Goal: Task Accomplishment & Management: Use online tool/utility

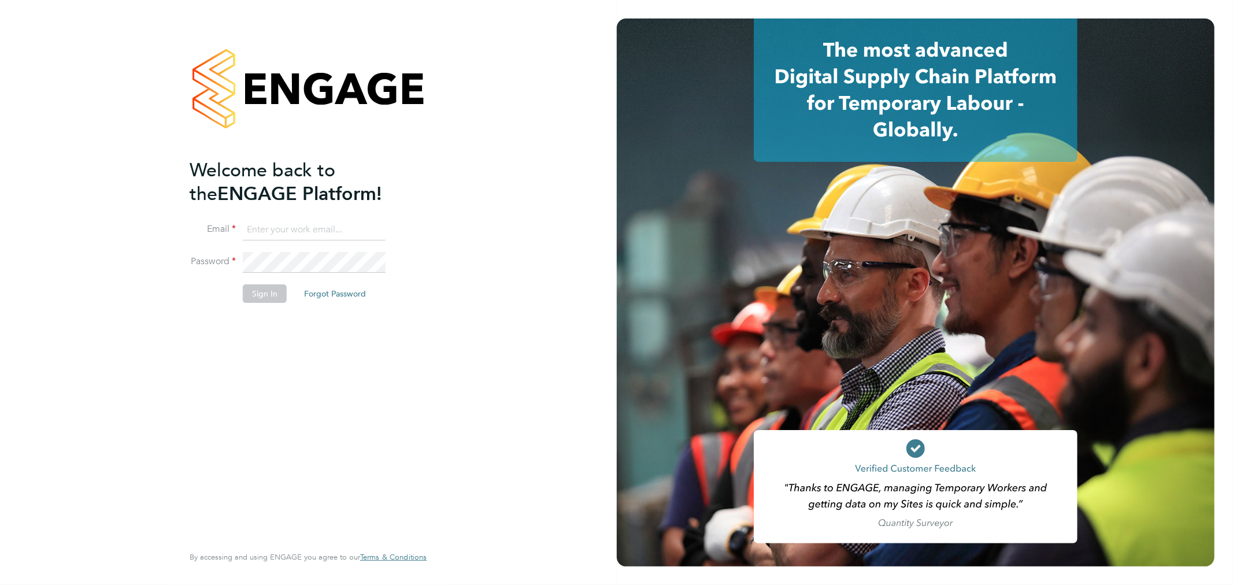
type input "[PERSON_NAME][EMAIL_ADDRESS][DOMAIN_NAME]"
click at [266, 299] on button "Sign In" at bounding box center [265, 293] width 44 height 19
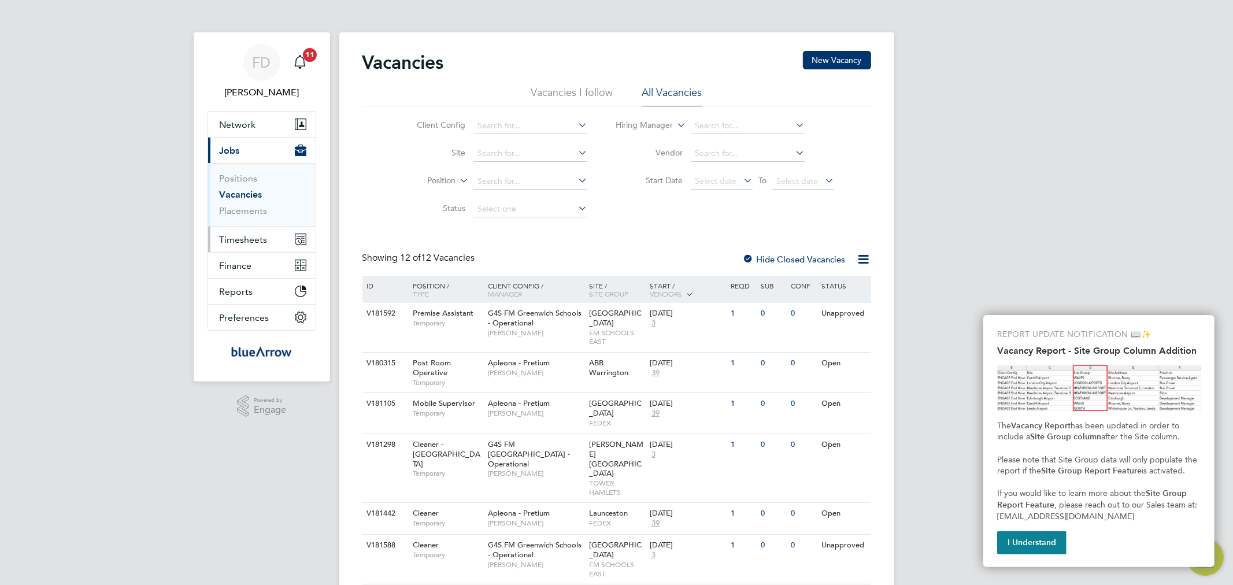
click at [257, 247] on button "Timesheets" at bounding box center [262, 239] width 108 height 25
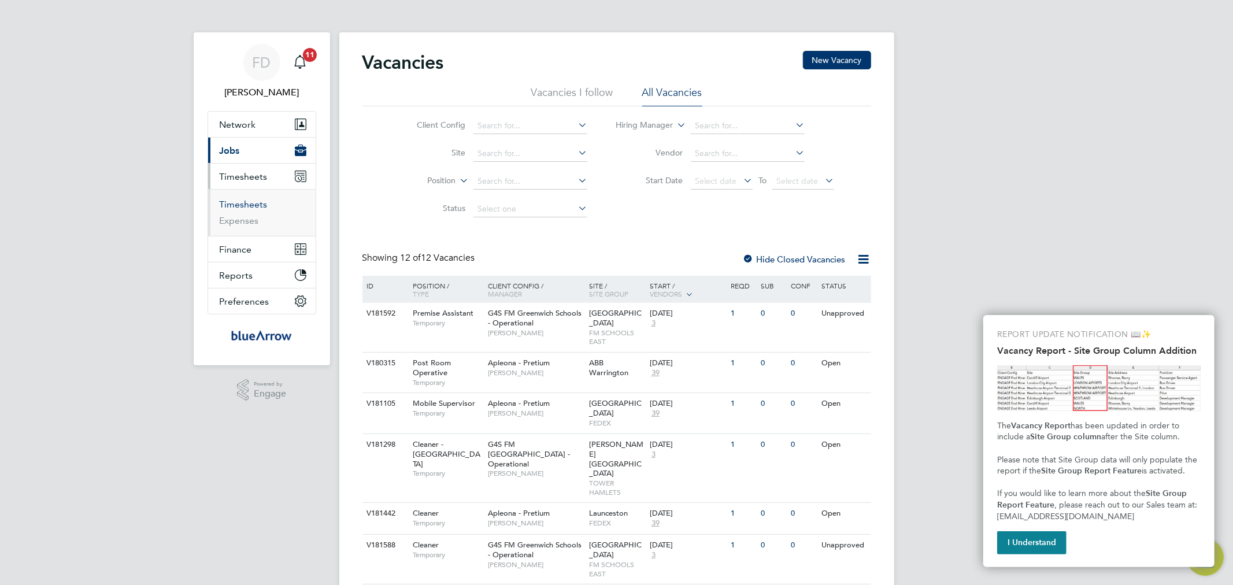
click at [255, 205] on link "Timesheets" at bounding box center [244, 204] width 48 height 11
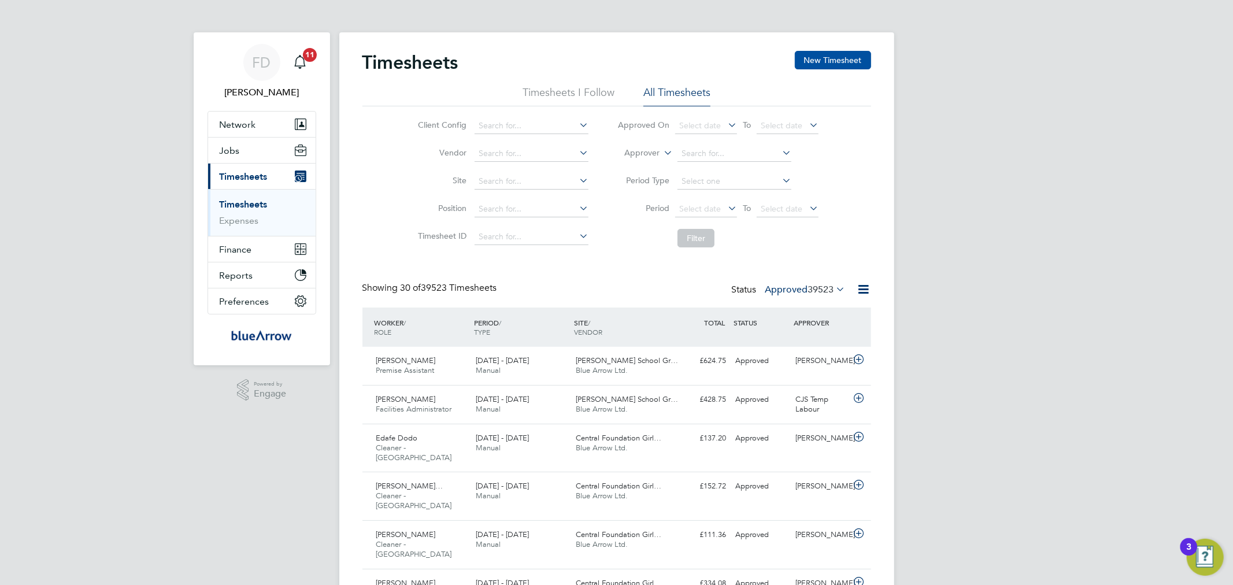
click at [819, 59] on button "New Timesheet" at bounding box center [833, 60] width 76 height 19
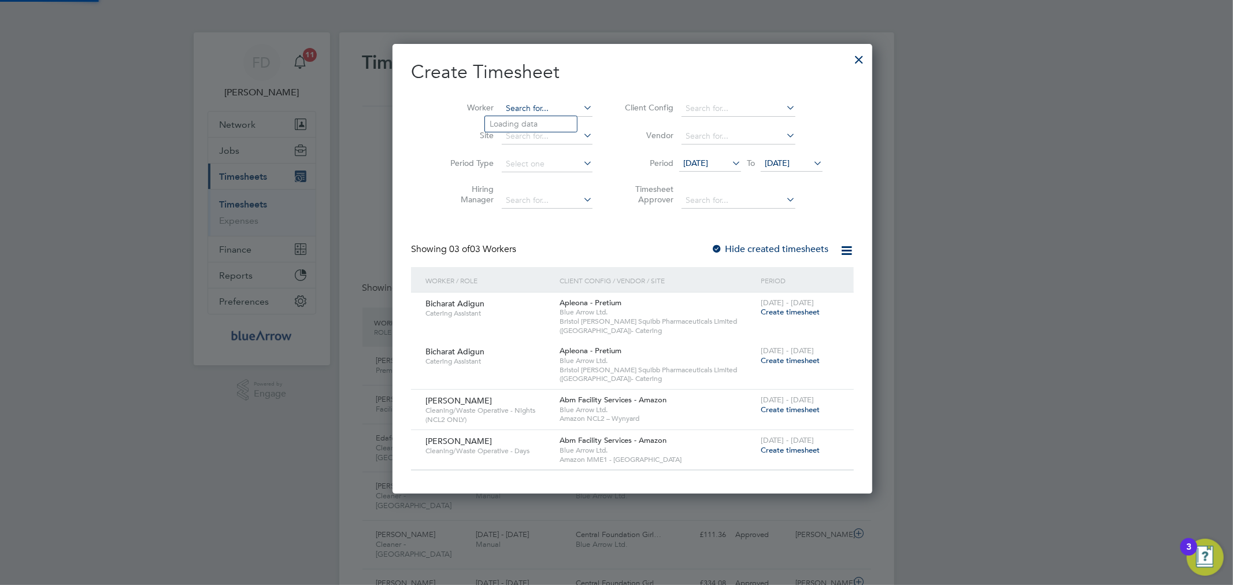
click at [513, 106] on input at bounding box center [547, 109] width 91 height 16
paste input "Oumou Sylla Sylla"
click at [511, 118] on li "Oumou Sylla" at bounding box center [538, 124] width 107 height 16
type input "Oumou Sylla"
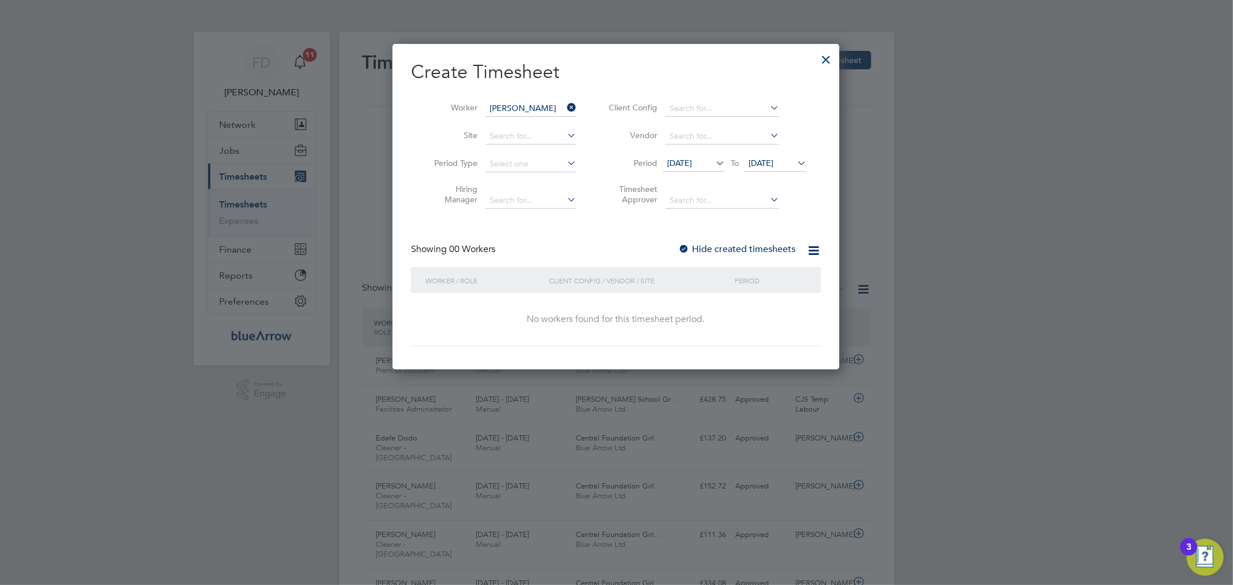
click at [679, 239] on div "Create Timesheet Worker Oumou Sylla Site Period Type Hiring Manager Client Conf…" at bounding box center [616, 203] width 410 height 286
click at [689, 245] on div at bounding box center [684, 250] width 12 height 12
click at [771, 160] on span "23 Sep 2025" at bounding box center [761, 163] width 25 height 10
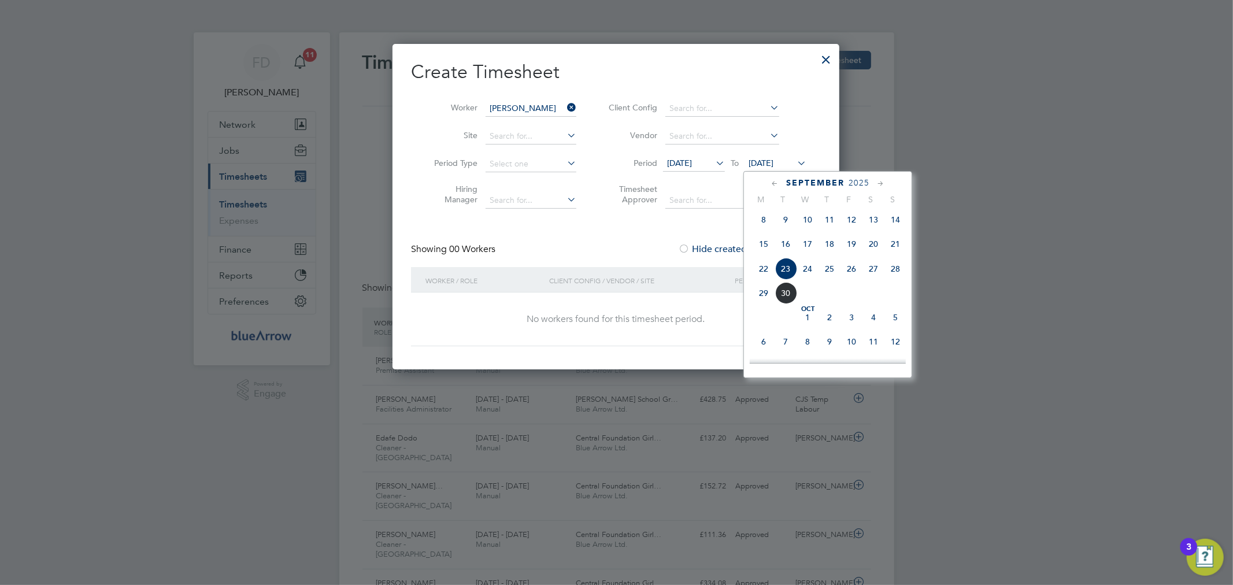
click at [875, 346] on span "11" at bounding box center [874, 342] width 22 height 22
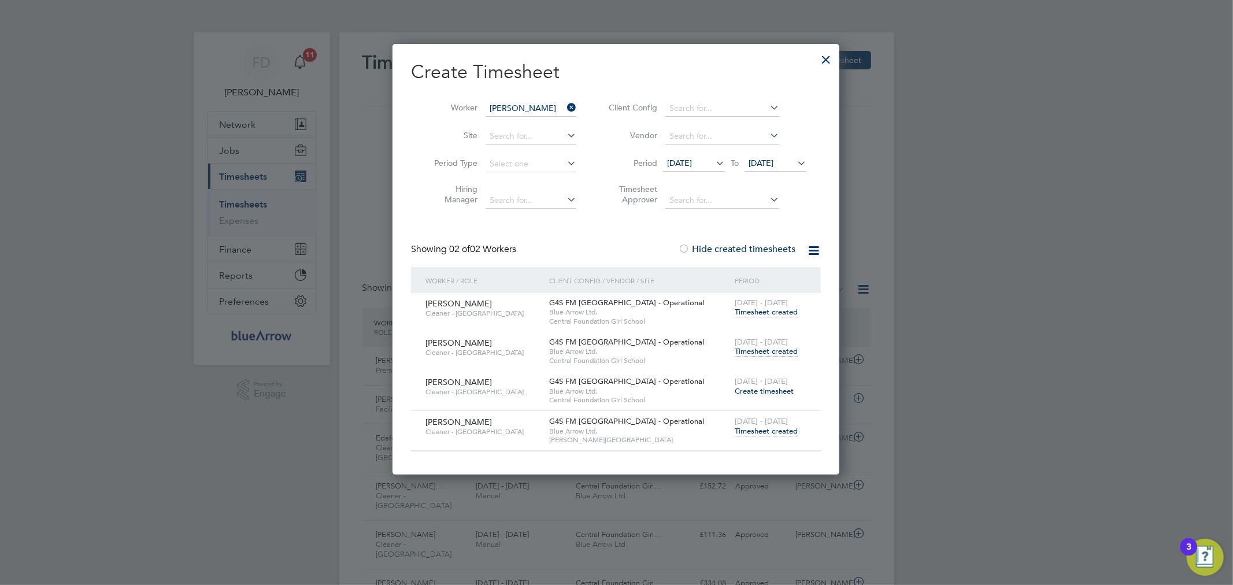
click at [785, 351] on span "Timesheet created" at bounding box center [766, 351] width 63 height 10
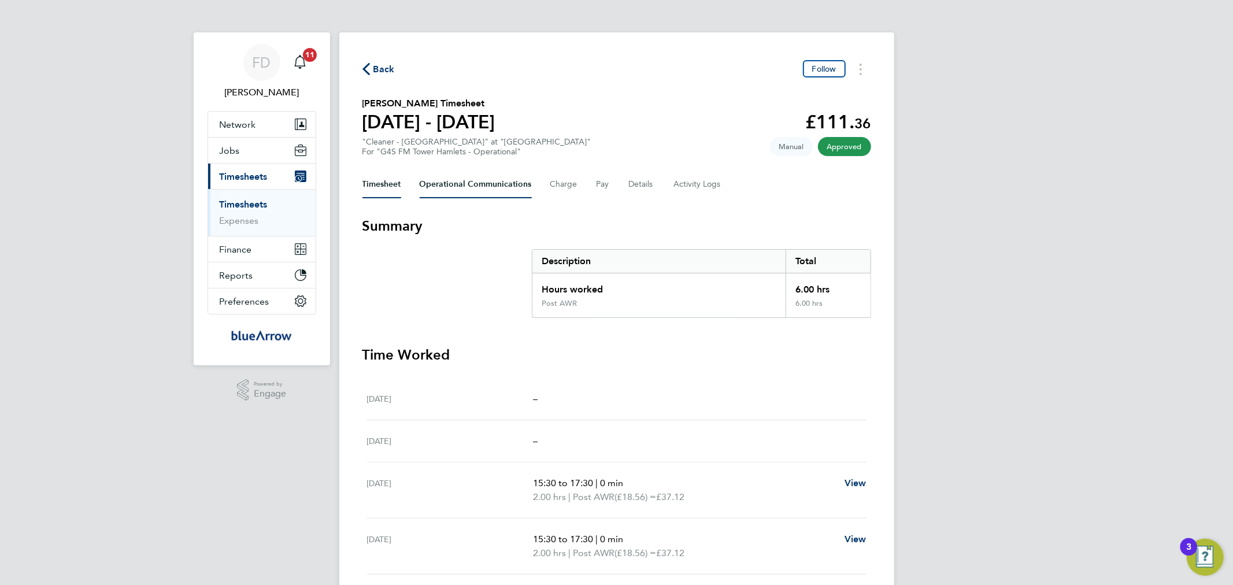
click at [495, 182] on Communications-tab "Operational Communications" at bounding box center [476, 185] width 112 height 28
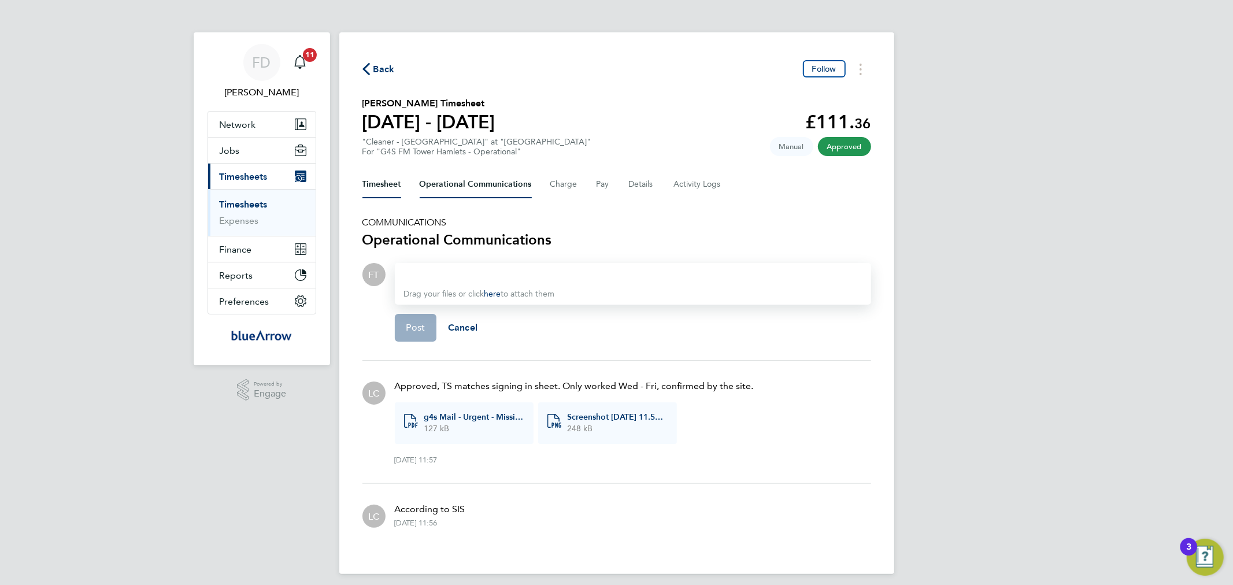
click at [390, 178] on button "Timesheet" at bounding box center [381, 185] width 39 height 28
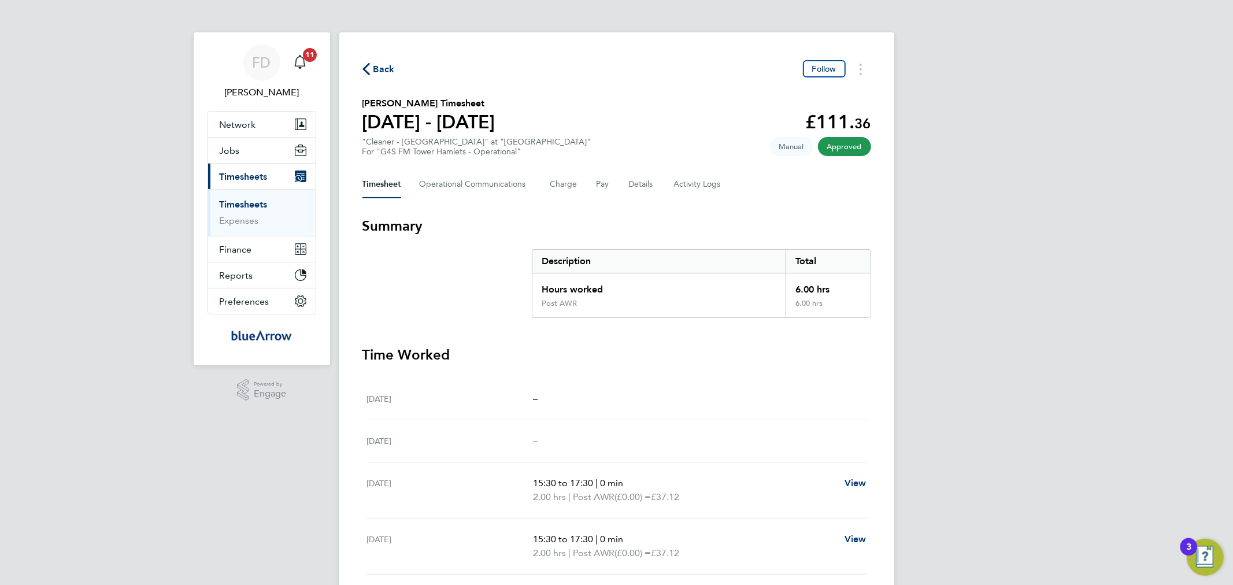
click at [373, 66] on span "Back" at bounding box center [383, 69] width 21 height 14
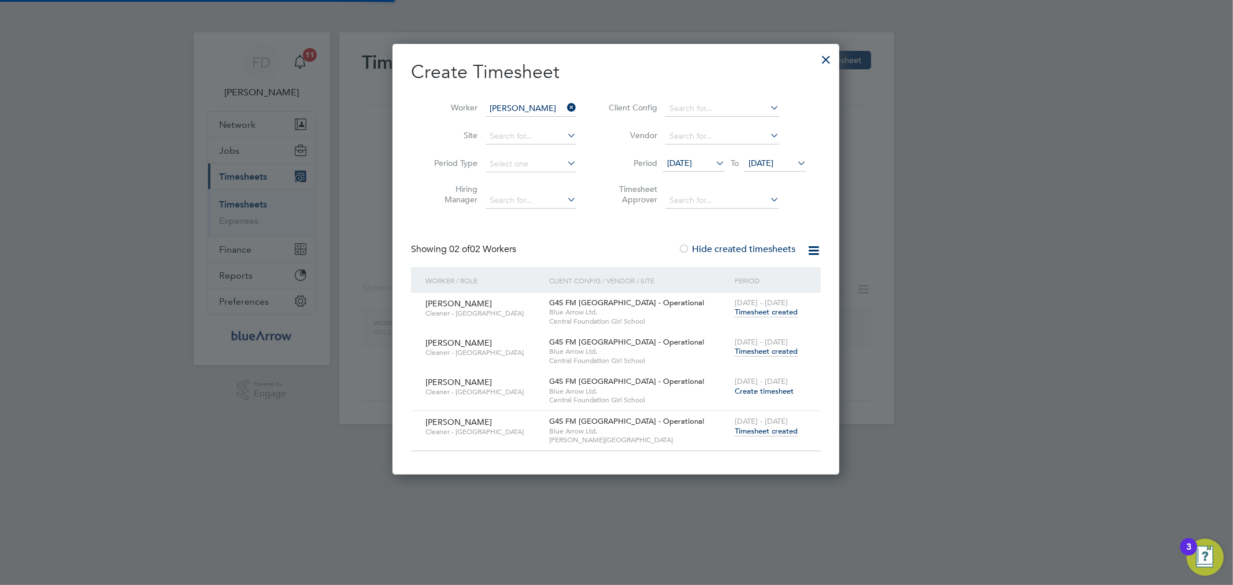
click at [513, 110] on input "Oumou Sylla" at bounding box center [531, 109] width 91 height 16
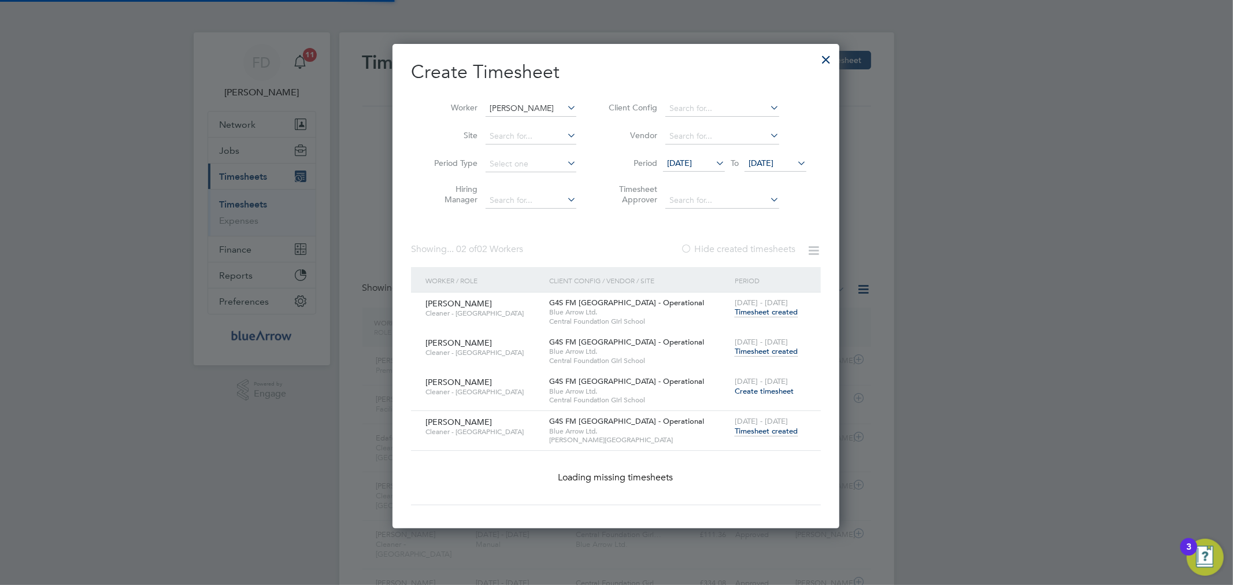
click at [565, 108] on icon at bounding box center [565, 107] width 0 height 16
click at [529, 106] on input "Oumou Sylla" at bounding box center [531, 109] width 91 height 16
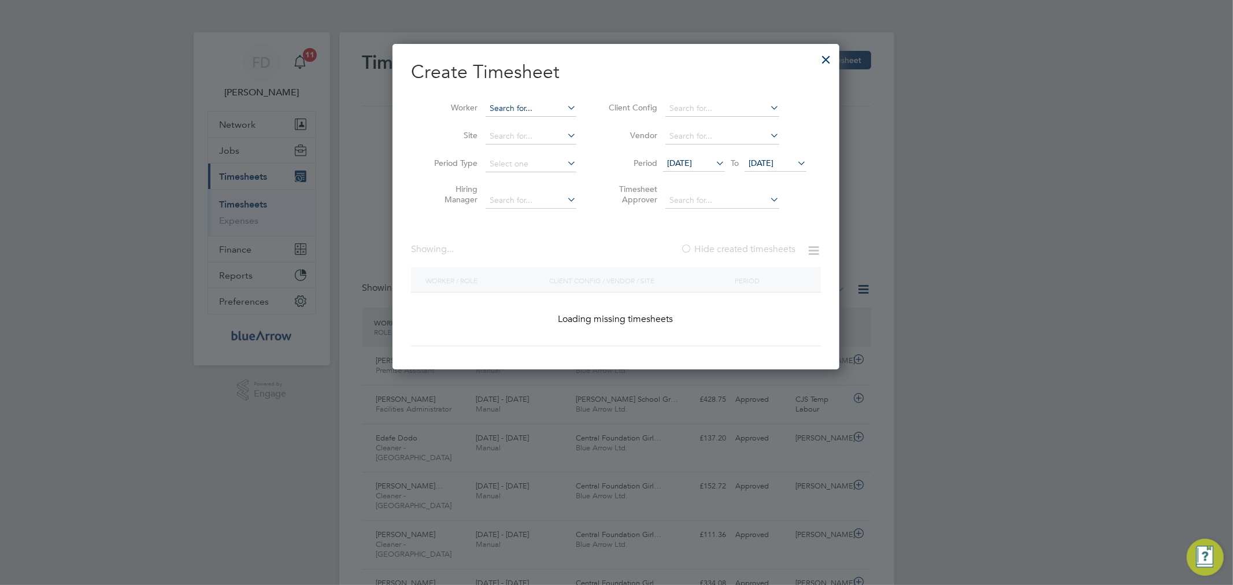
paste input "Robert Okofor"
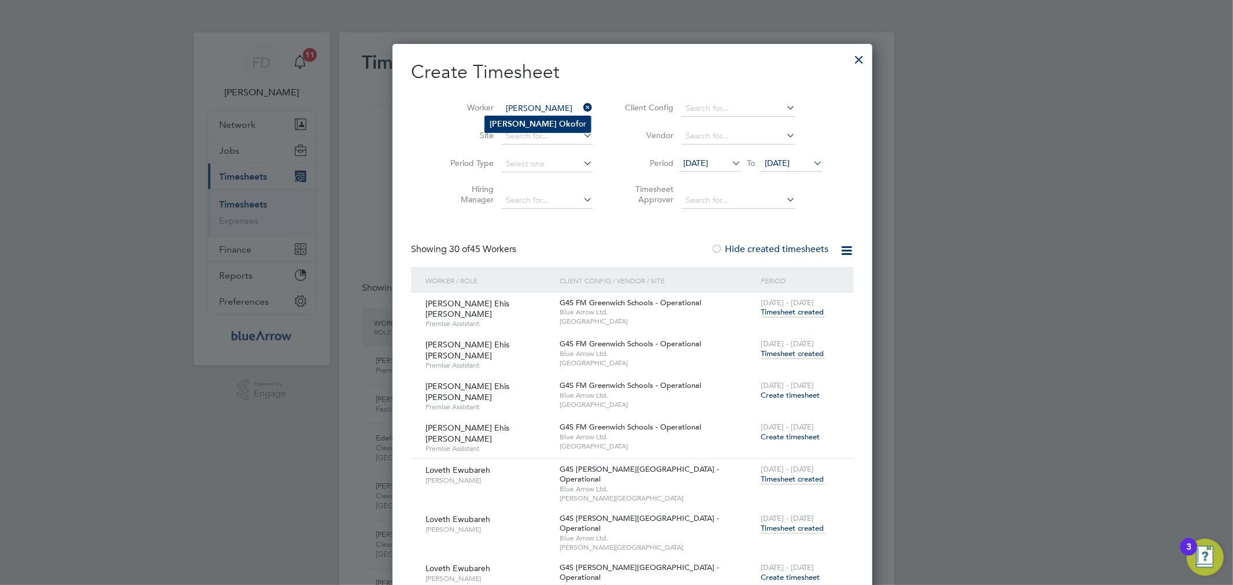
click at [559, 122] on b "Okof" at bounding box center [569, 124] width 20 height 10
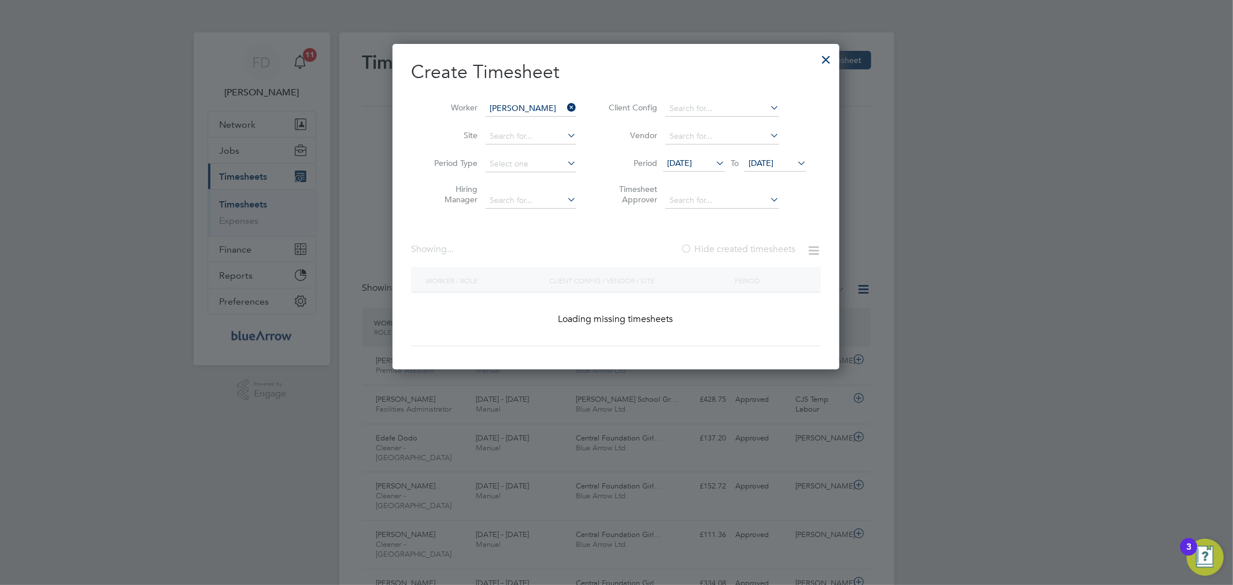
type input "Robert Okofor"
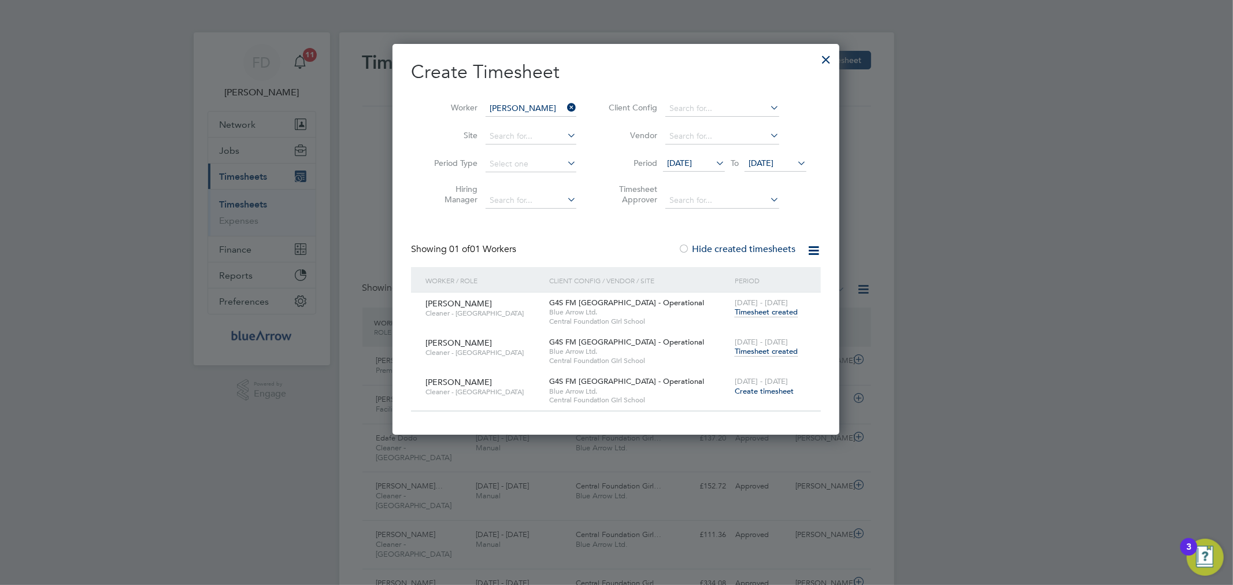
click at [773, 352] on span "Timesheet created" at bounding box center [766, 351] width 63 height 10
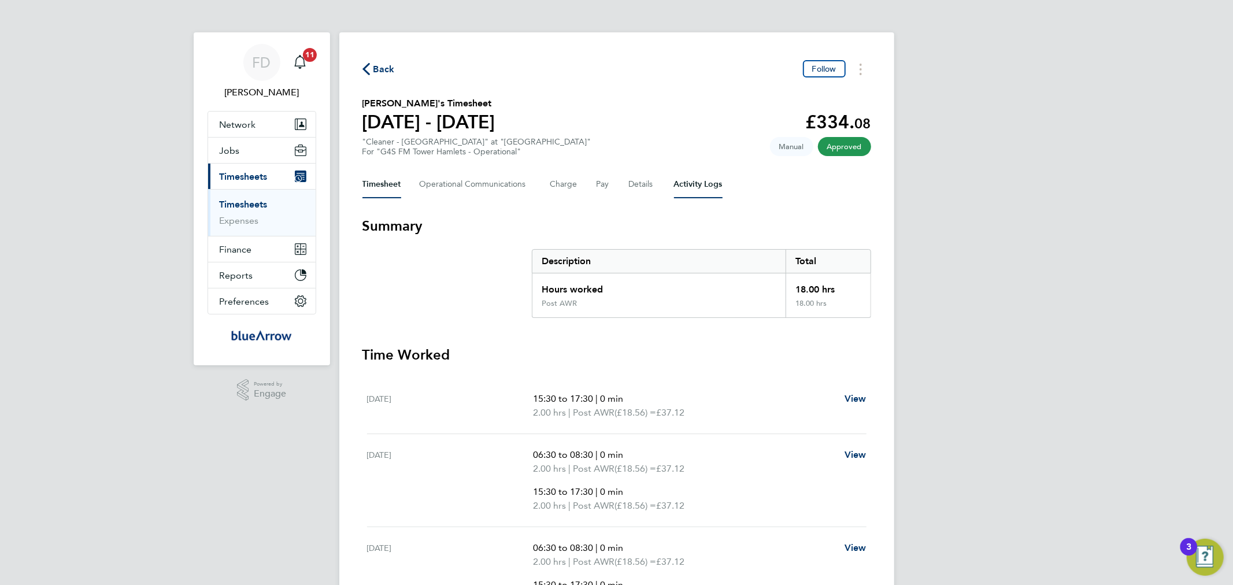
click at [702, 181] on Logs-tab "Activity Logs" at bounding box center [698, 185] width 49 height 28
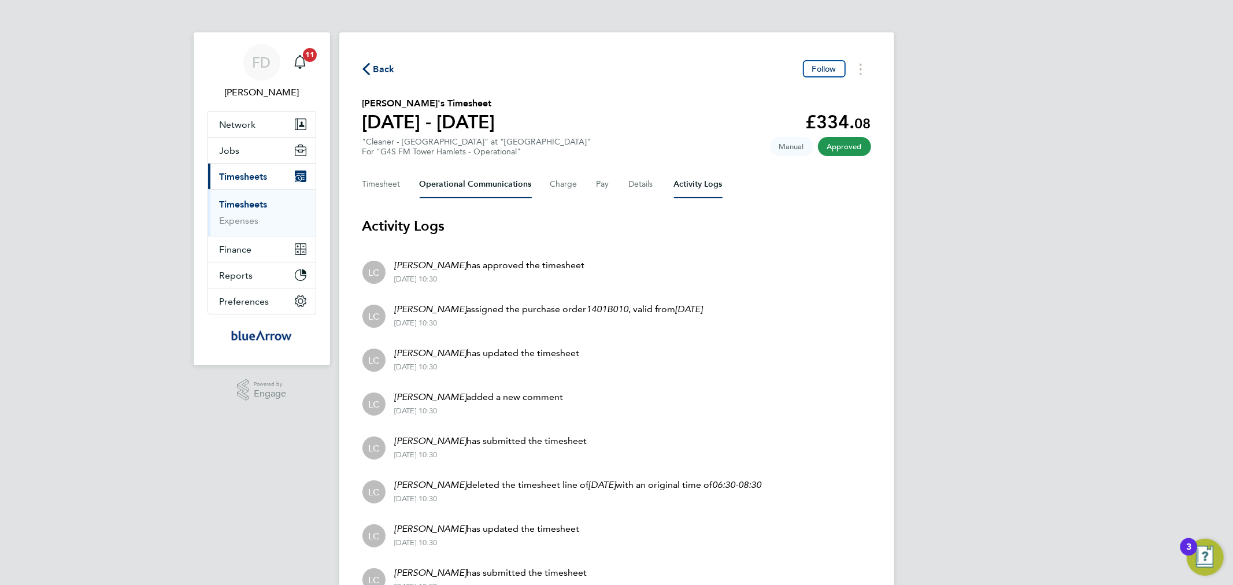
click at [490, 186] on Communications-tab "Operational Communications" at bounding box center [476, 185] width 112 height 28
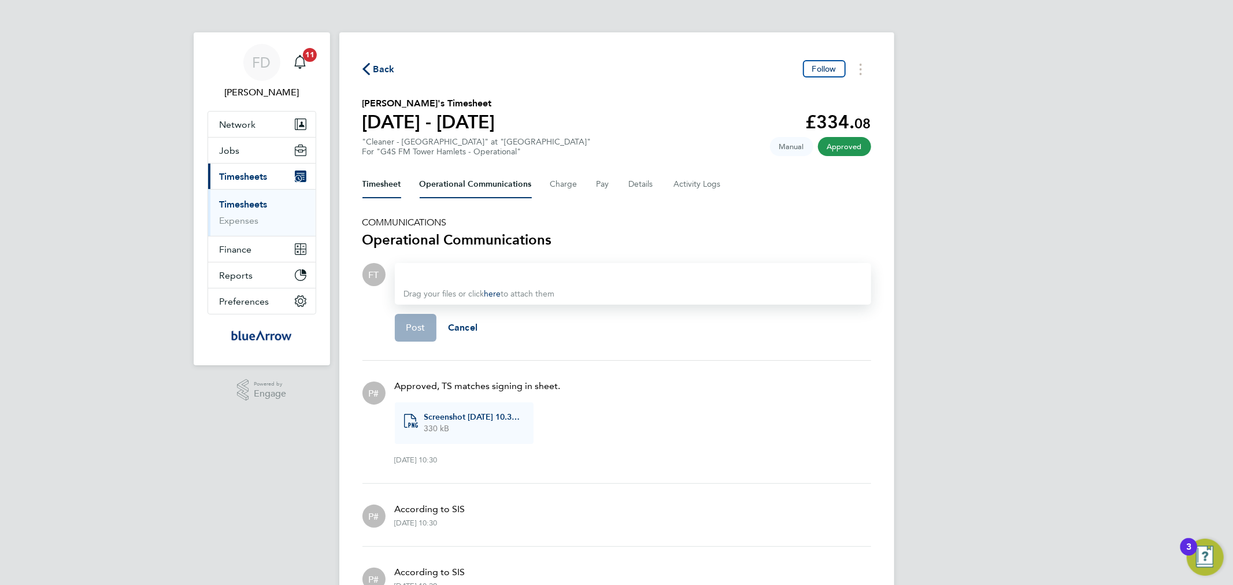
click at [389, 184] on button "Timesheet" at bounding box center [381, 185] width 39 height 28
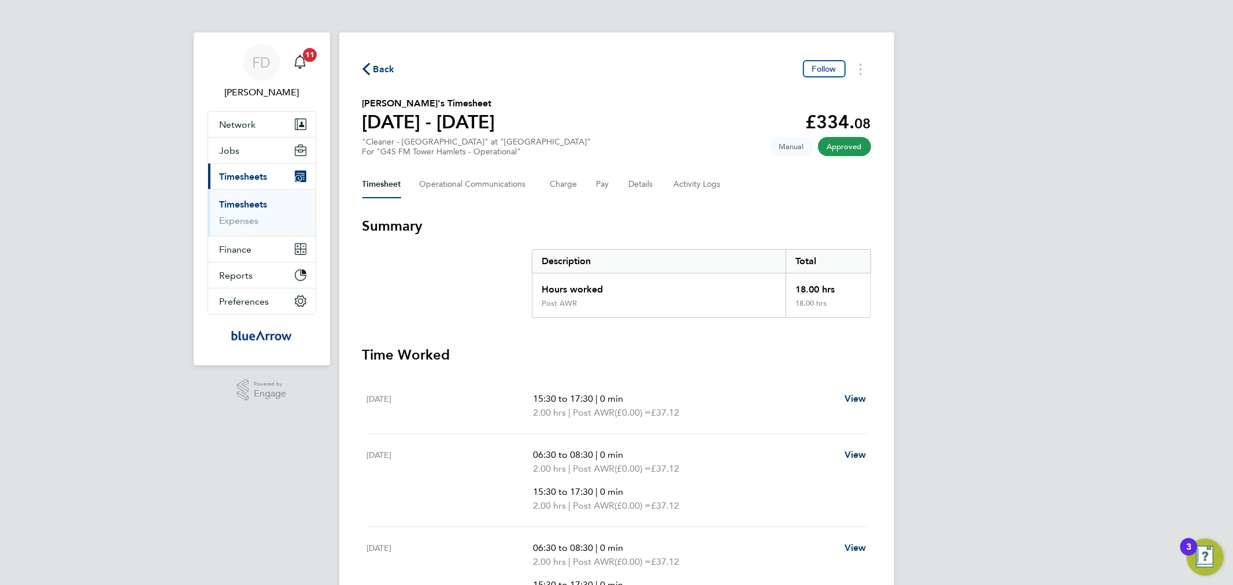
click at [399, 296] on section "Summary Description Total Hours worked 18.00 hrs Post AWR 18.00 hrs" at bounding box center [616, 267] width 509 height 101
